Goal: Book appointment/travel/reservation

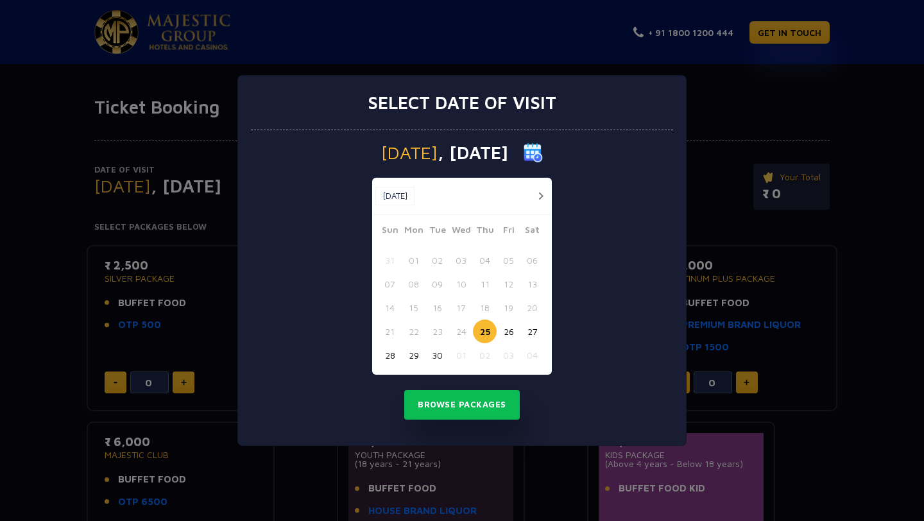
click at [390, 353] on button "28" at bounding box center [390, 355] width 24 height 24
click at [456, 408] on button "Browse Packages" at bounding box center [462, 405] width 116 height 30
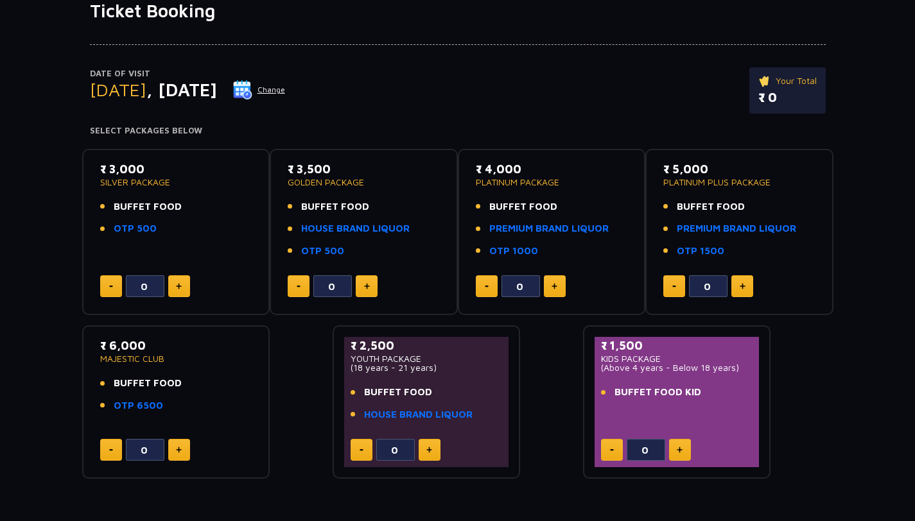
scroll to position [107, 0]
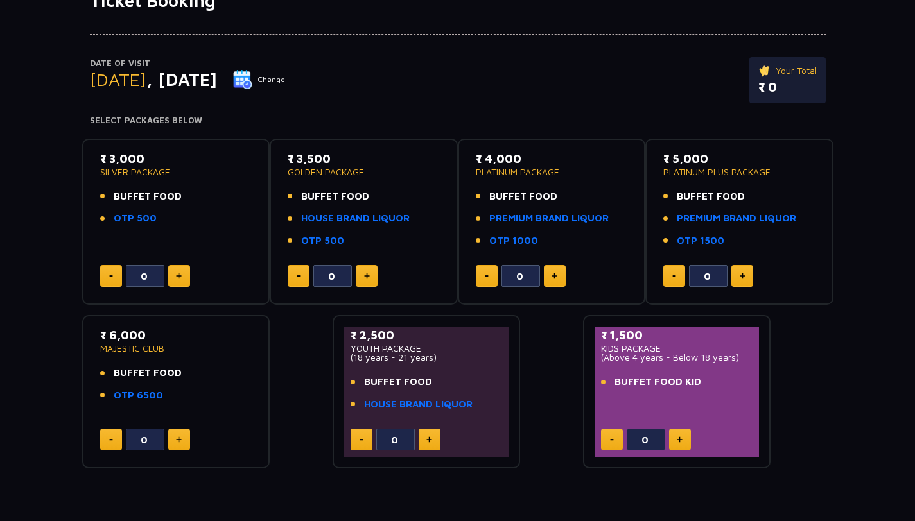
click at [370, 275] on button at bounding box center [367, 276] width 22 height 22
type input "2"
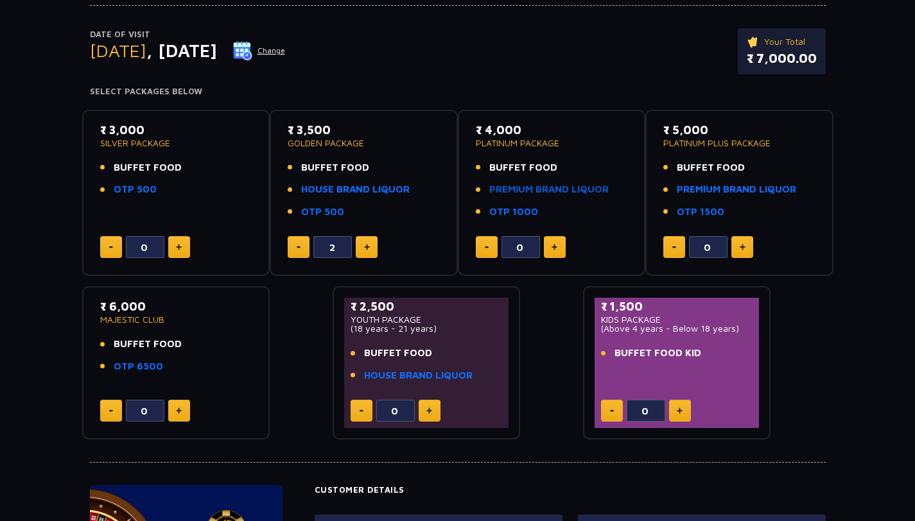
scroll to position [0, 0]
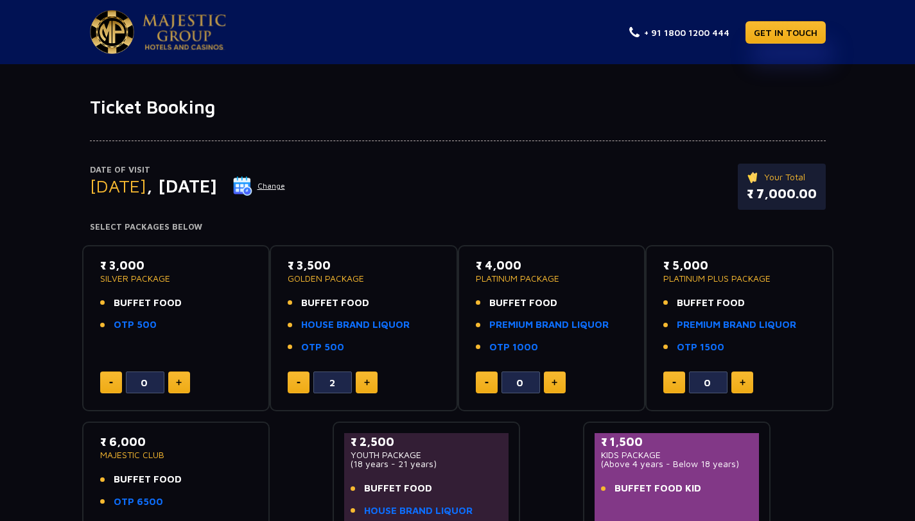
click at [193, 39] on img at bounding box center [184, 32] width 83 height 36
